Goal: Use online tool/utility: Use online tool/utility

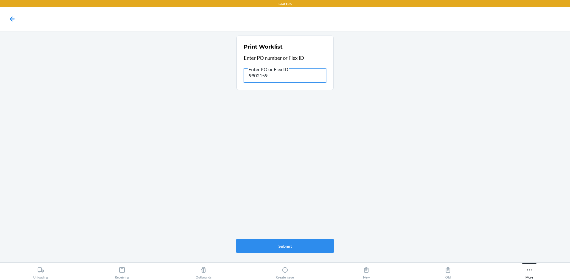
click at [293, 75] on input "9902159" at bounding box center [285, 76] width 82 height 14
type input "9"
type input "9823281"
click at [279, 80] on input "9823281" at bounding box center [285, 76] width 82 height 14
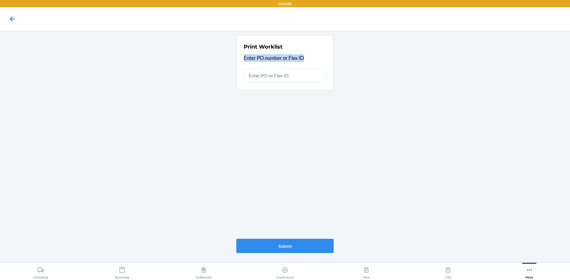
click at [166, 75] on main "Print Worklist Enter PO number or Flex ID Submit" at bounding box center [285, 147] width 570 height 232
click at [280, 72] on input "text" at bounding box center [285, 76] width 82 height 14
type input "9860816"
click at [291, 247] on button "Submit" at bounding box center [284, 246] width 97 height 14
click at [282, 78] on input "9860816" at bounding box center [285, 76] width 82 height 14
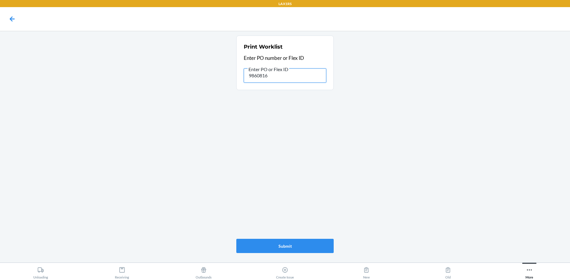
click at [282, 78] on input "9860816" at bounding box center [285, 76] width 82 height 14
type input "9859304"
click at [279, 244] on button "Submit" at bounding box center [284, 246] width 97 height 14
click at [219, 214] on main "Print Worklist Enter PO number or Flex ID Enter PO or Flex ID 9859304 Submit" at bounding box center [285, 147] width 570 height 232
click at [279, 75] on input "9859304" at bounding box center [285, 76] width 82 height 14
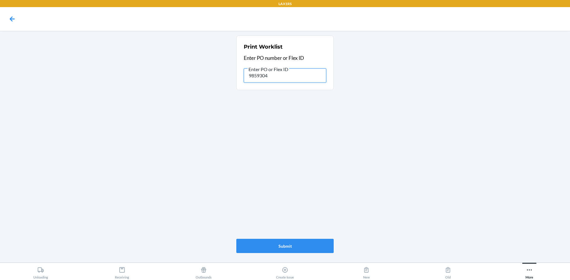
click at [279, 75] on input "9859304" at bounding box center [285, 76] width 82 height 14
